Goal: Transaction & Acquisition: Purchase product/service

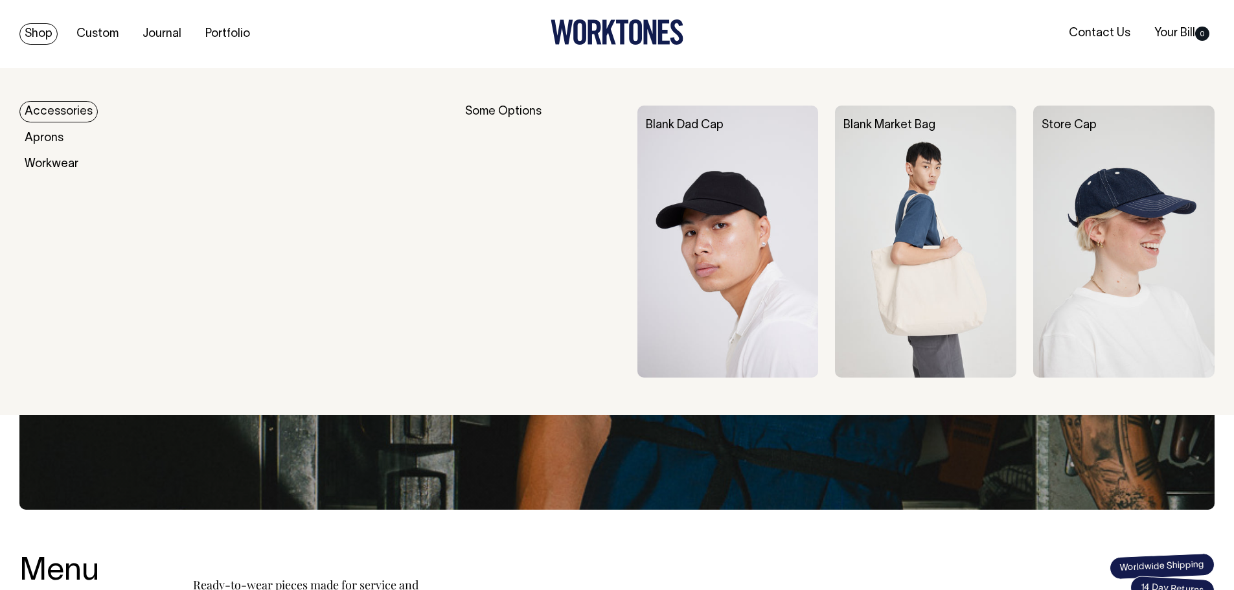
click at [750, 173] on img at bounding box center [728, 242] width 181 height 272
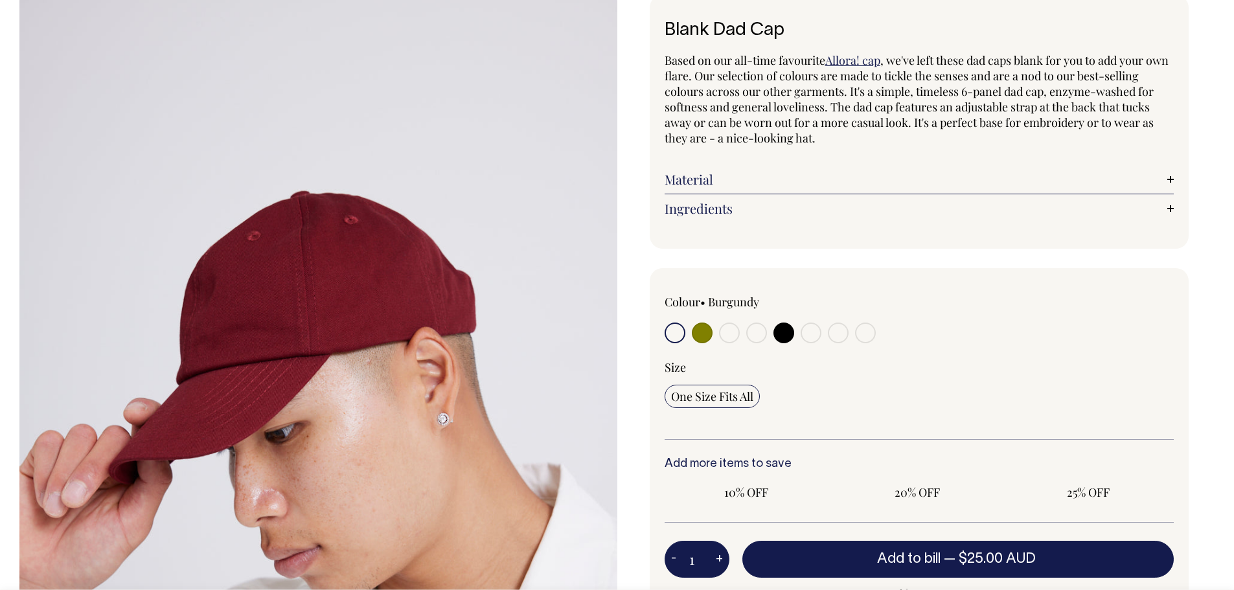
scroll to position [130, 0]
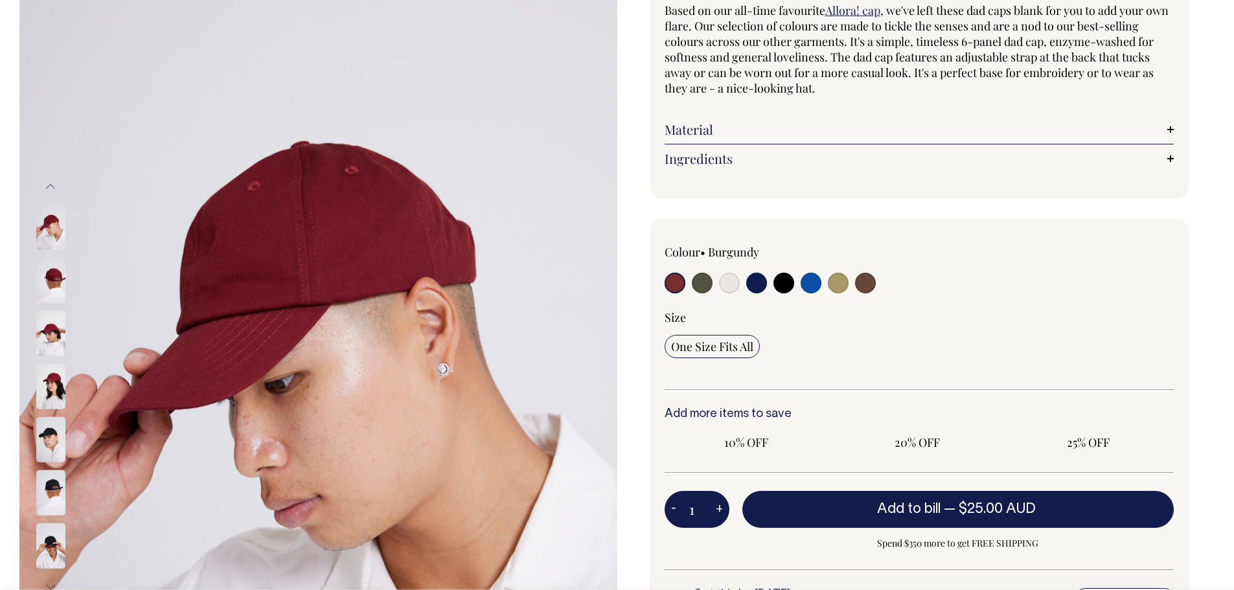
click at [774, 279] on label at bounding box center [784, 285] width 21 height 24
click at [774, 279] on input "radio" at bounding box center [784, 283] width 21 height 21
radio input "true"
select select "Black"
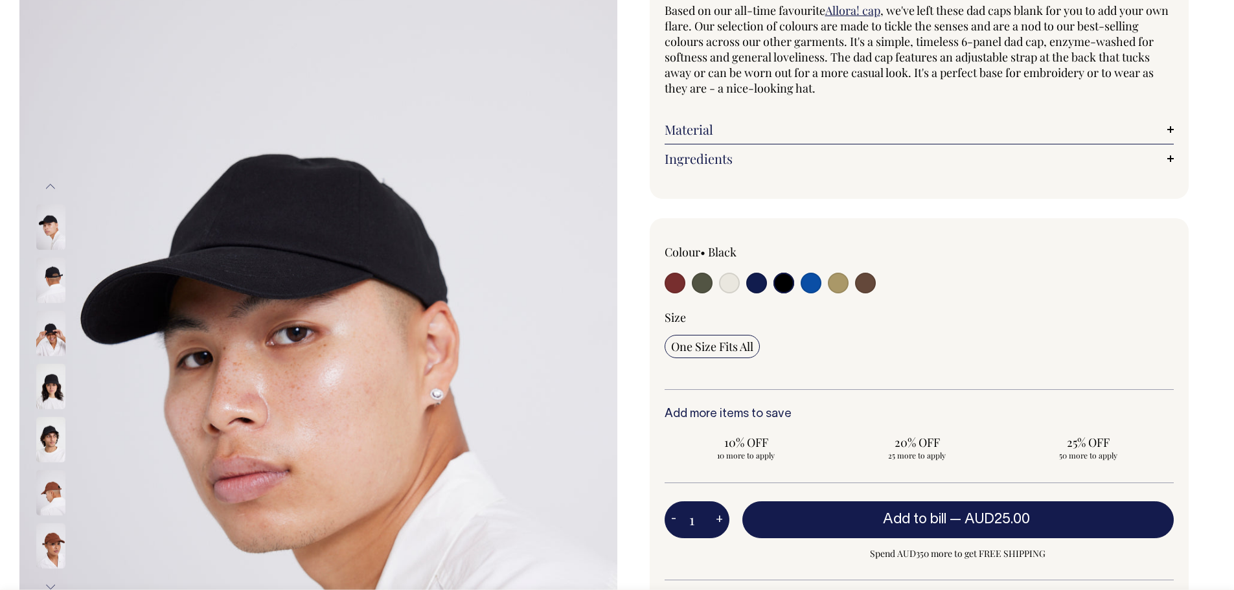
click at [50, 333] on img at bounding box center [50, 333] width 29 height 45
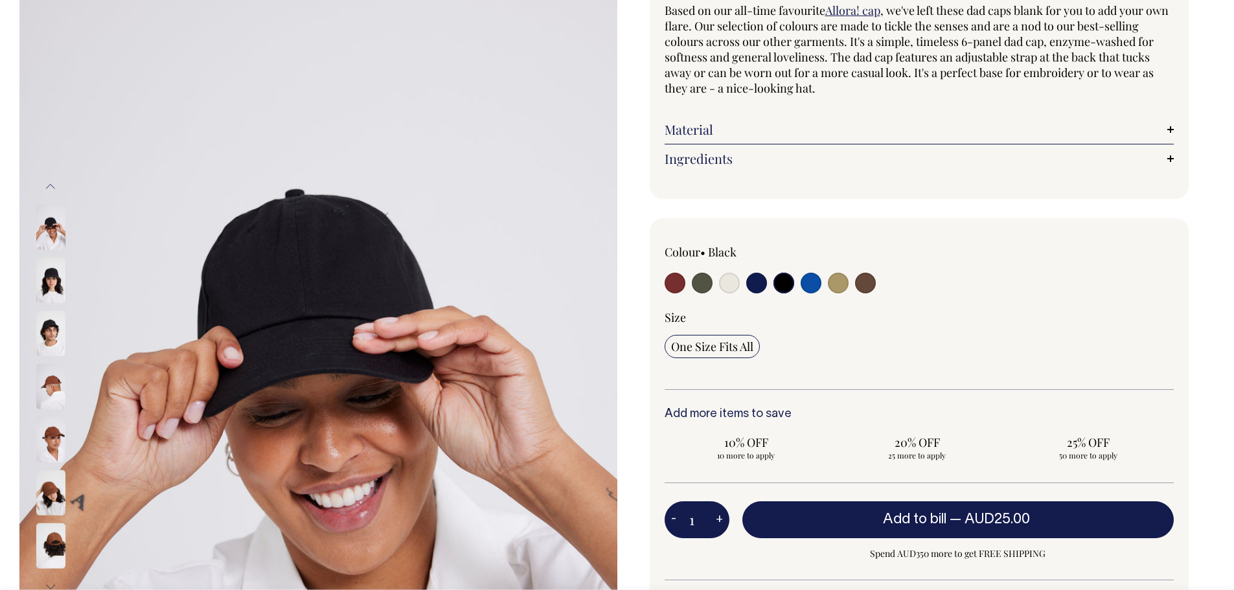
click at [689, 281] on div at bounding box center [767, 285] width 204 height 24
click at [693, 285] on input "radio" at bounding box center [702, 283] width 21 height 21
radio input "true"
select select "Olive"
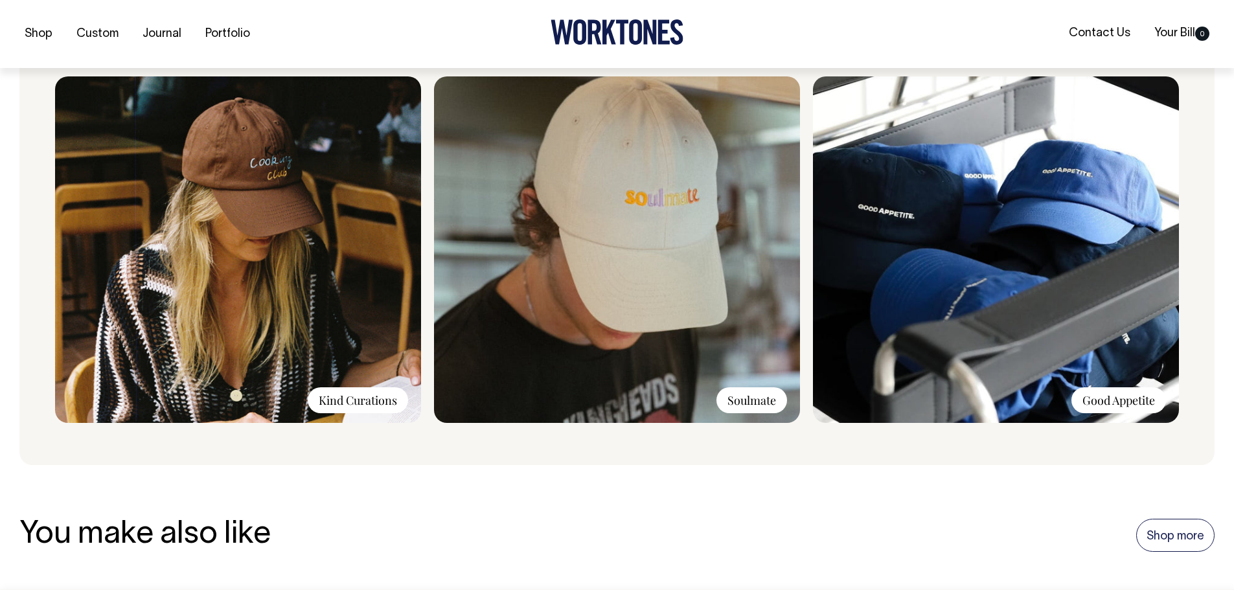
scroll to position [1037, 0]
click at [293, 252] on img at bounding box center [238, 249] width 366 height 347
